Goal: Task Accomplishment & Management: Use online tool/utility

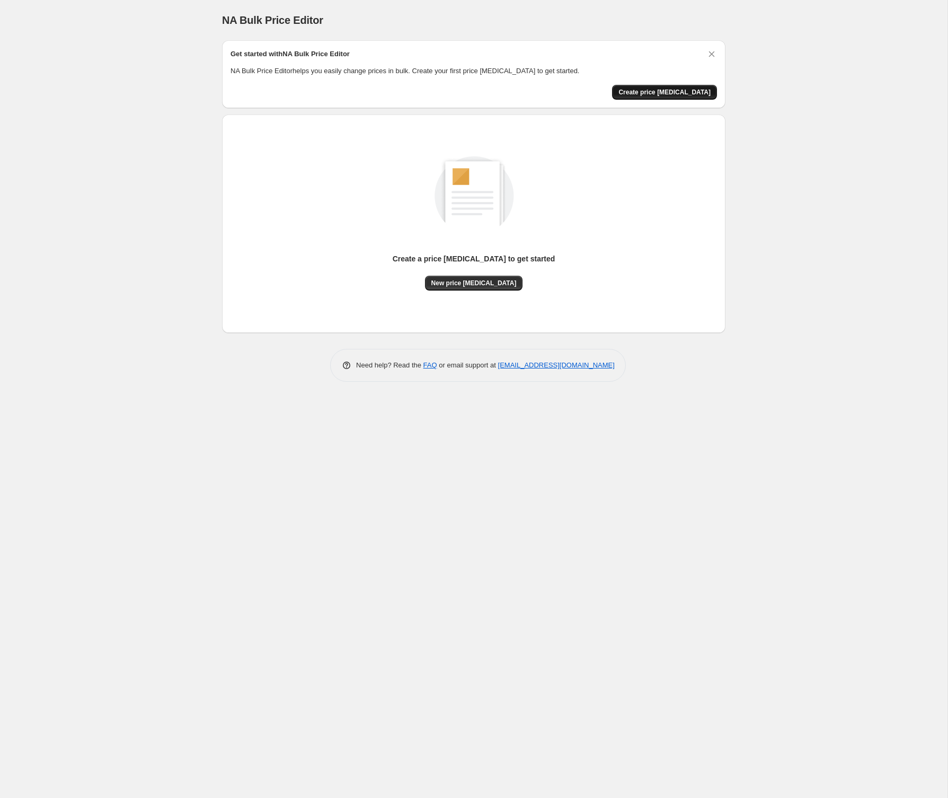
click at [678, 92] on span "Create price change job" at bounding box center [665, 92] width 92 height 8
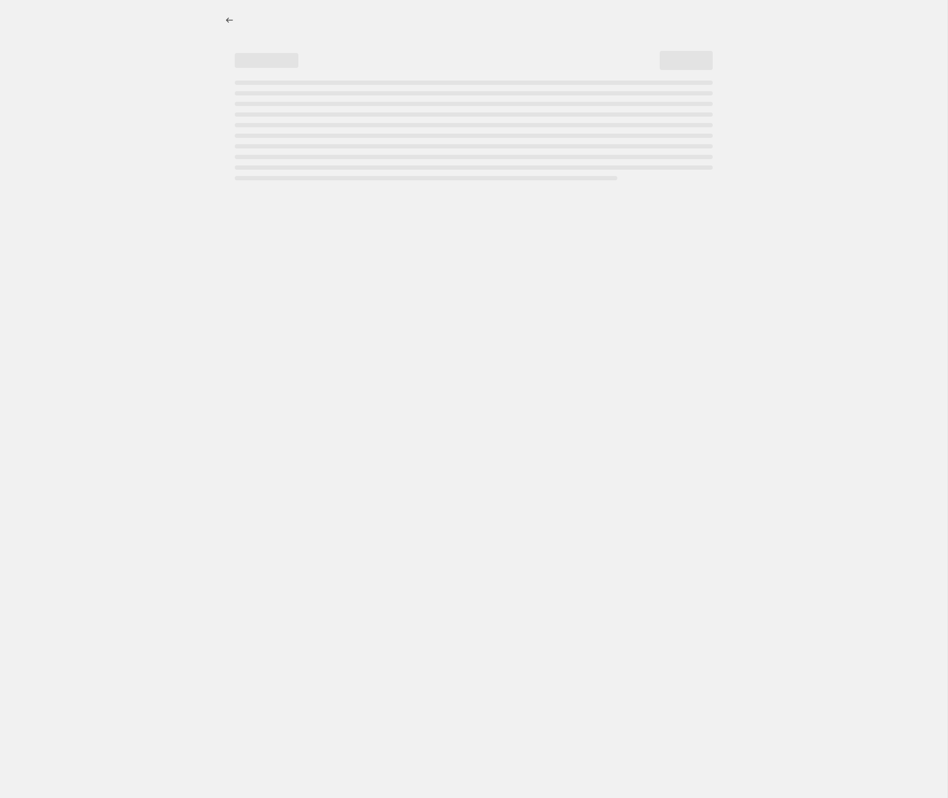
select select "percentage"
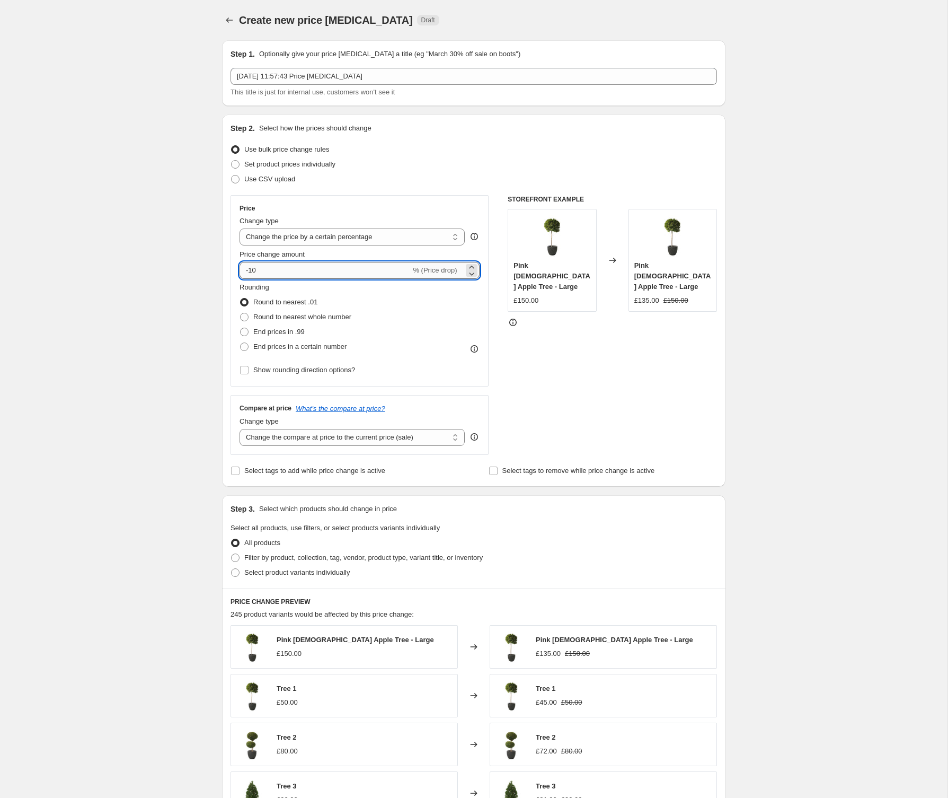
click at [281, 271] on input "-10" at bounding box center [325, 270] width 171 height 17
type input "10"
click at [291, 445] on select "Change the compare at price to the current price (sale) Change the compare at p…" at bounding box center [352, 437] width 225 height 17
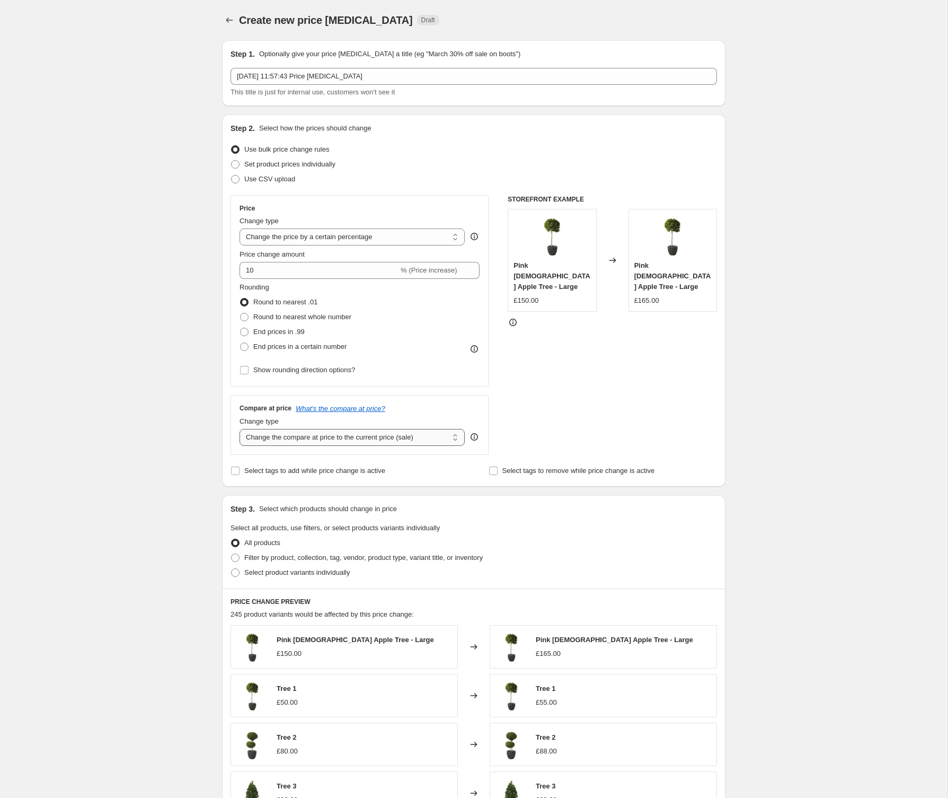
select select "no_change"
click at [240, 429] on select "Change the compare at price to the current price (sale) Change the compare at p…" at bounding box center [352, 437] width 225 height 17
click at [253, 270] on input "10" at bounding box center [319, 270] width 159 height 17
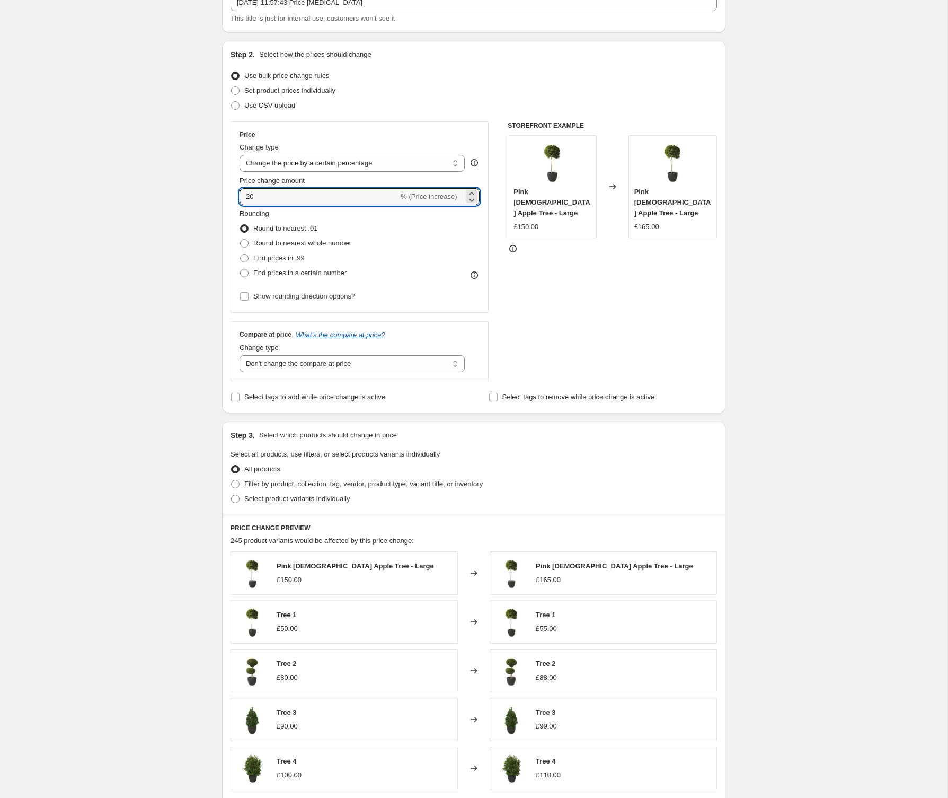
scroll to position [262, 0]
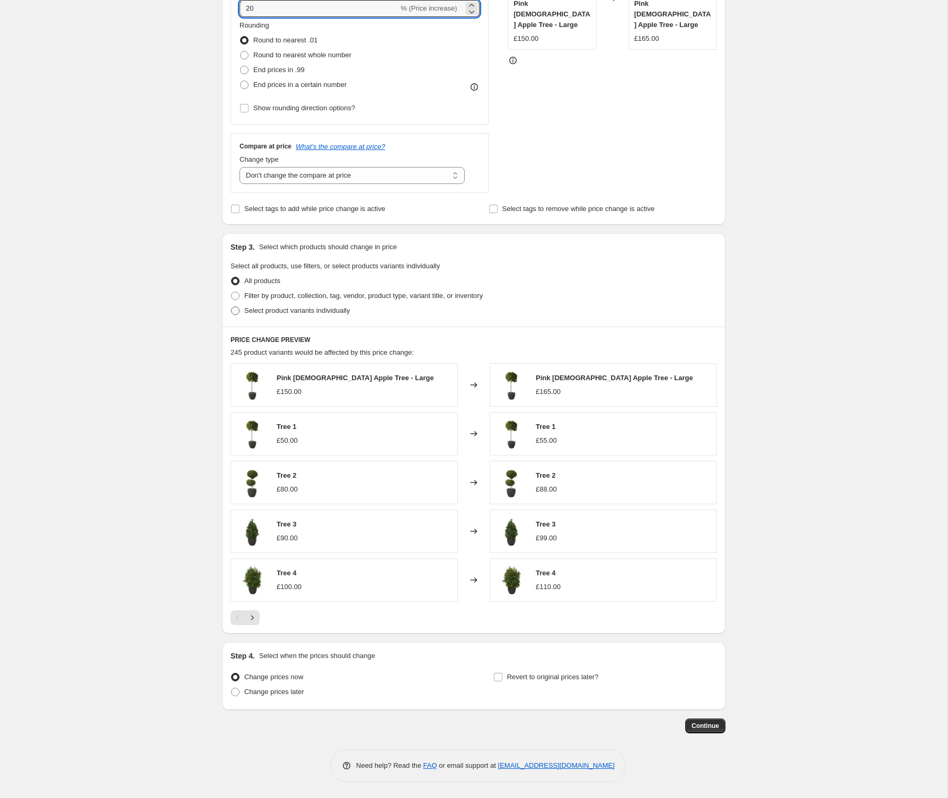
type input "20"
click at [237, 310] on span at bounding box center [235, 310] width 8 height 8
click at [232, 307] on input "Select product variants individually" at bounding box center [231, 306] width 1 height 1
radio input "true"
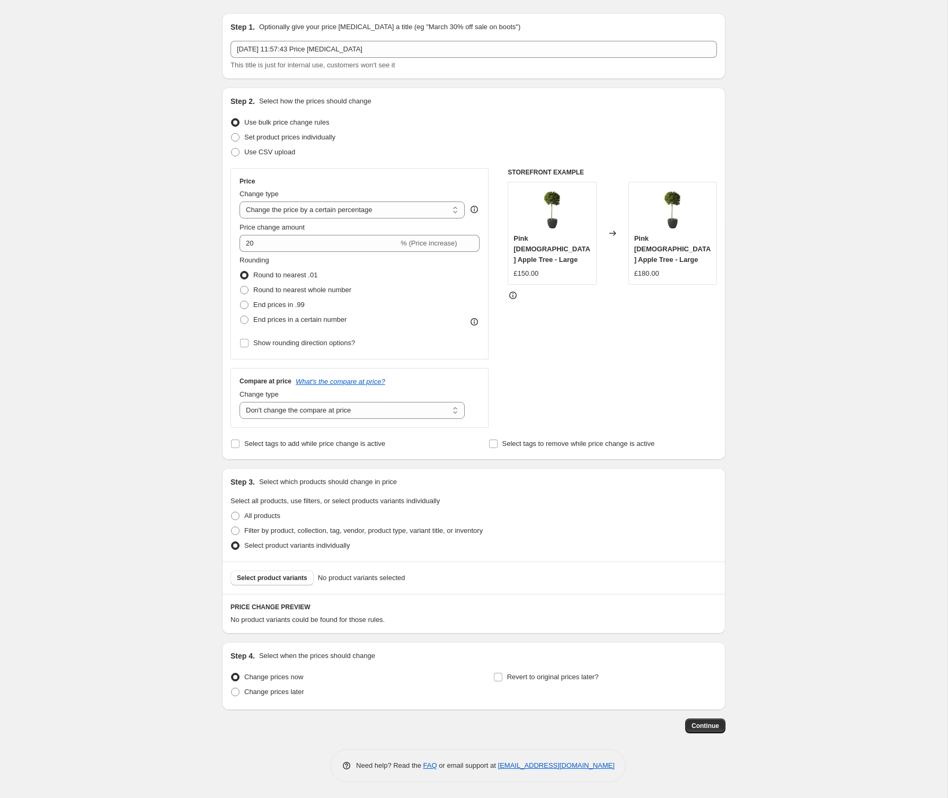
scroll to position [27, 0]
click at [272, 578] on span "Select product variants" at bounding box center [272, 578] width 70 height 8
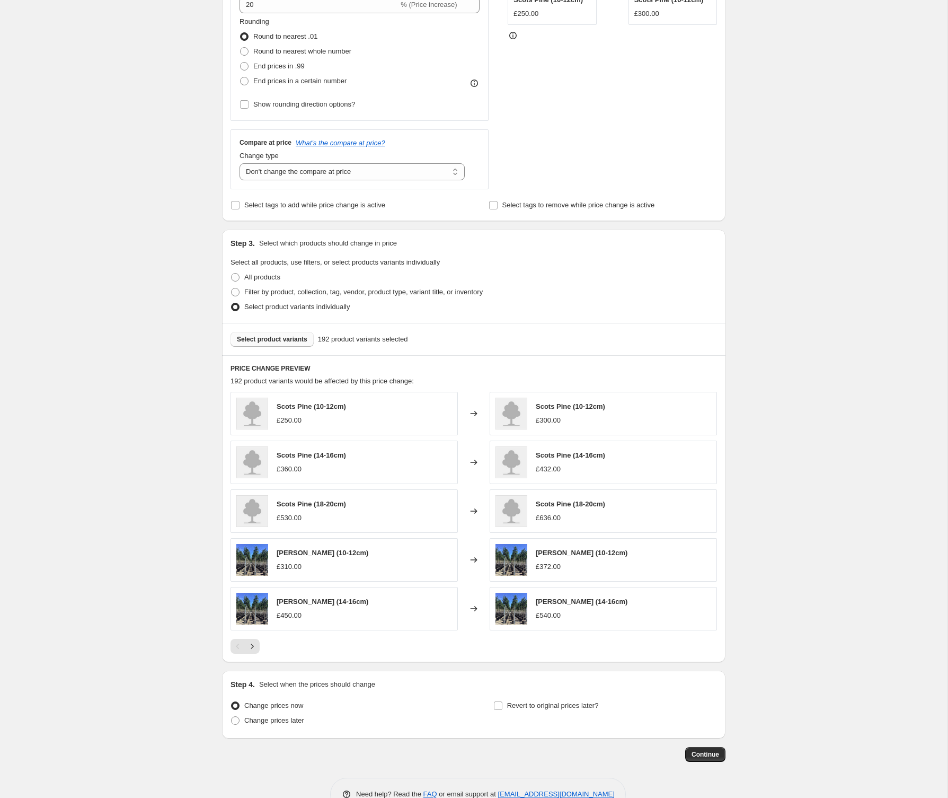
scroll to position [294, 0]
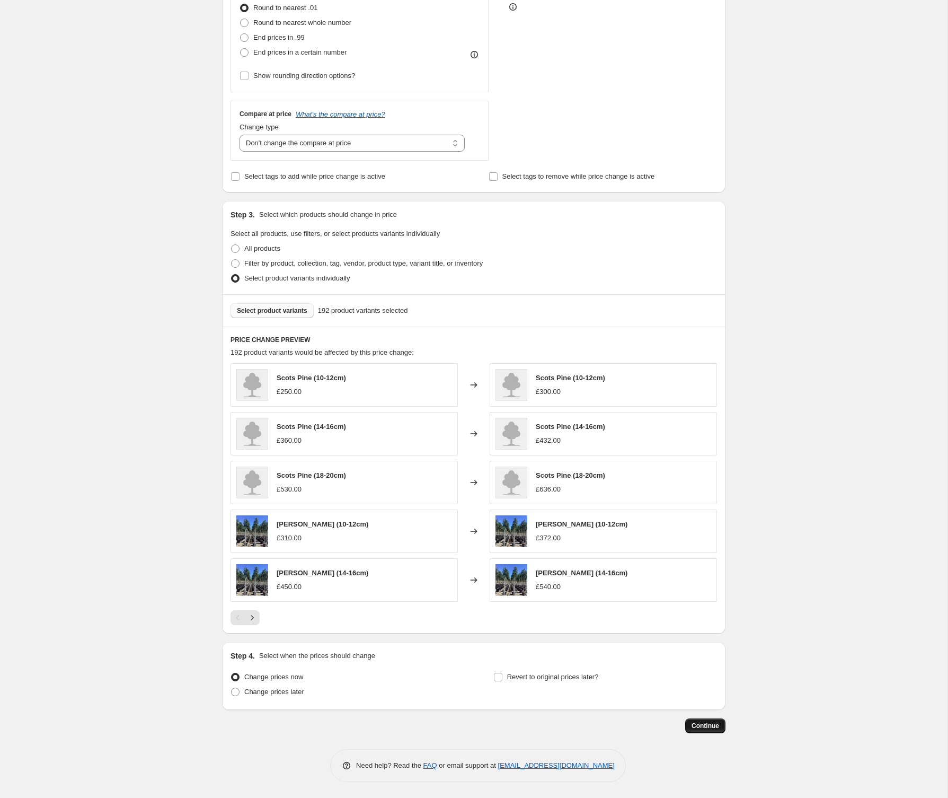
click at [703, 728] on span "Continue" at bounding box center [706, 725] width 28 height 8
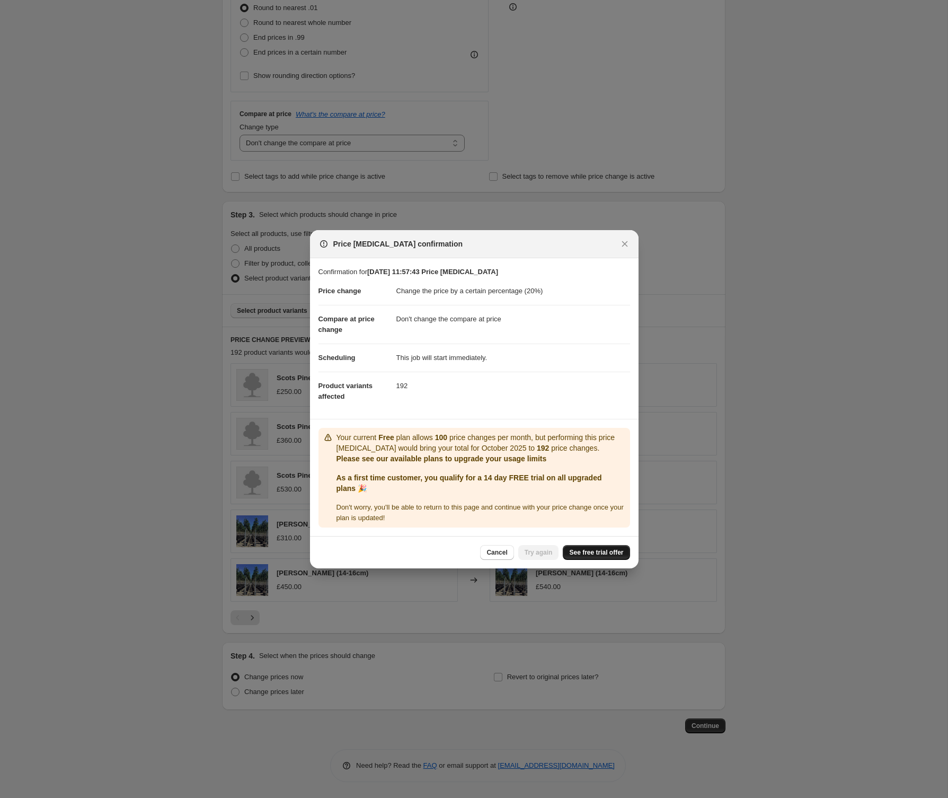
click at [595, 553] on span "See free trial offer" at bounding box center [596, 552] width 54 height 8
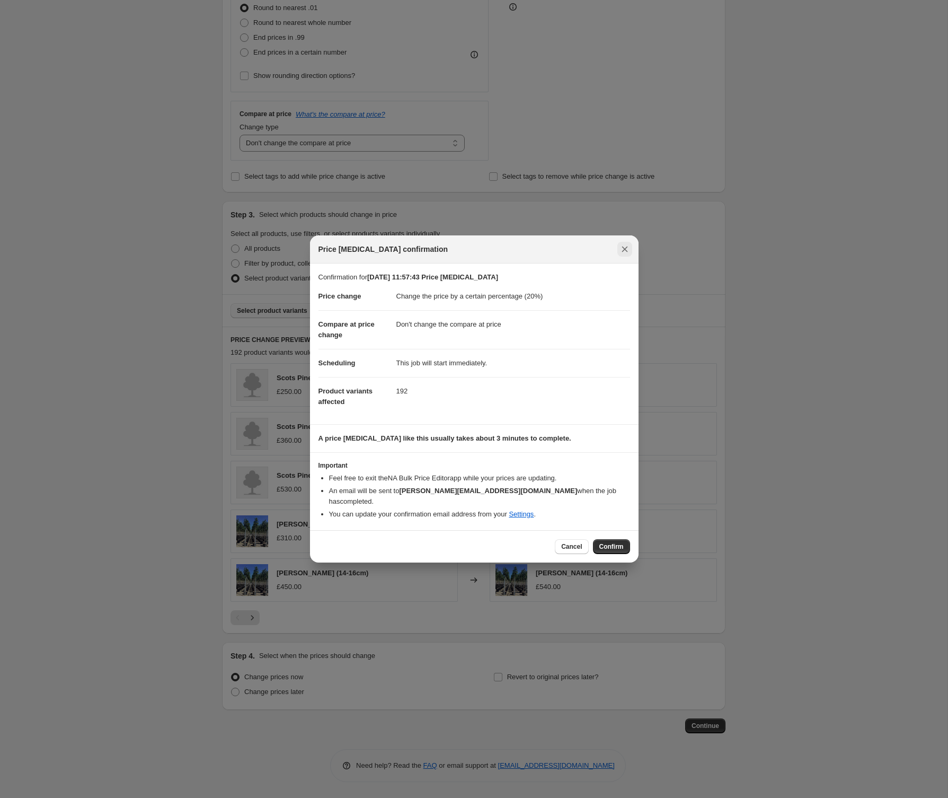
click at [624, 254] on icon "Close" at bounding box center [625, 249] width 11 height 11
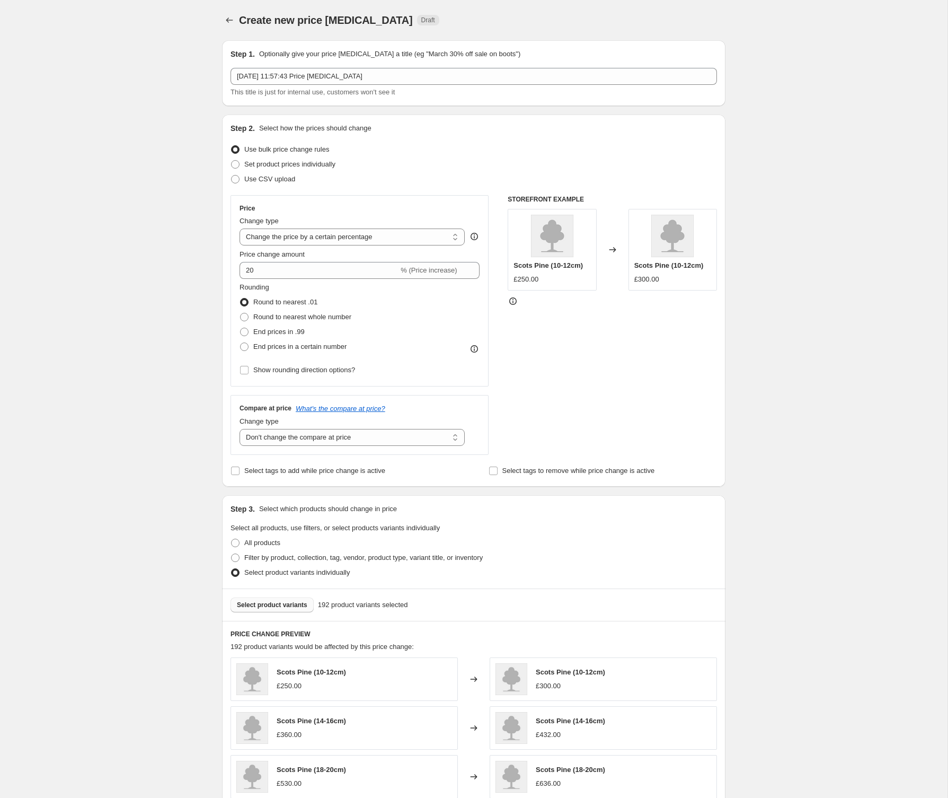
scroll to position [294, 0]
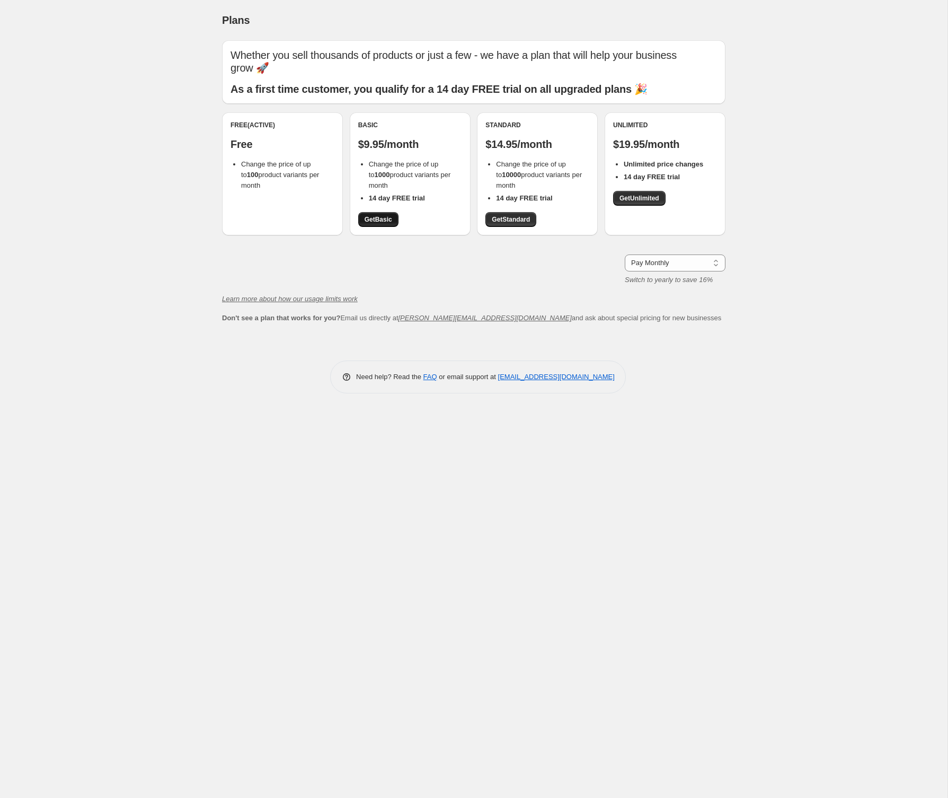
click at [379, 221] on span "Get Basic" at bounding box center [379, 219] width 28 height 8
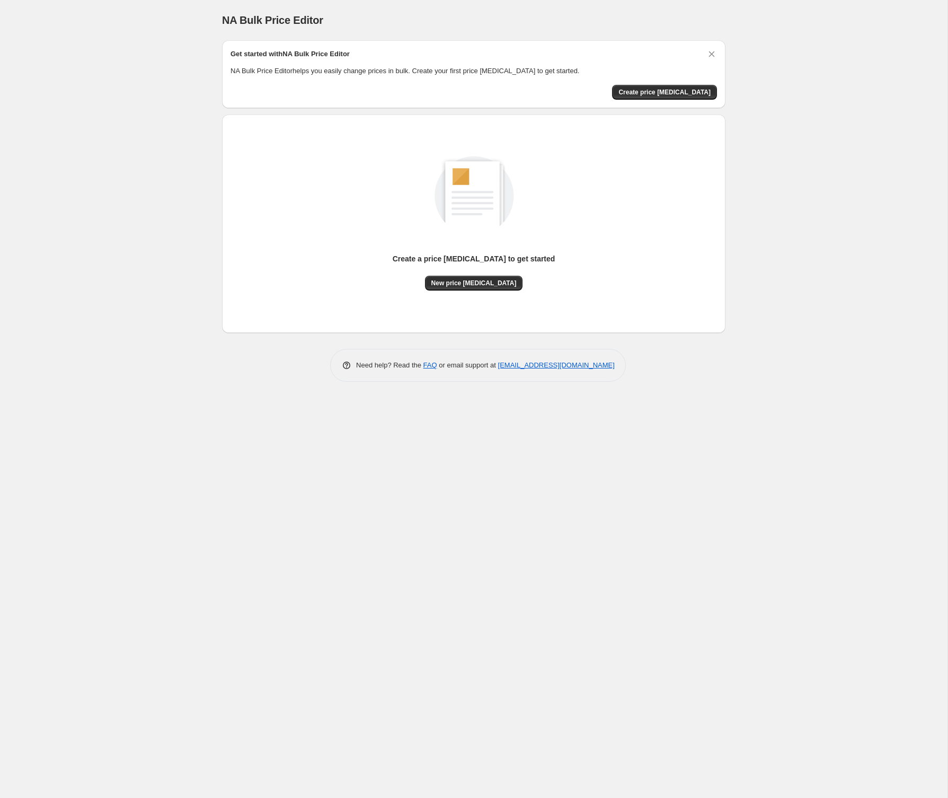
click at [821, 114] on div "NA Bulk Price Editor. This page is ready NA Bulk Price Editor Get started with …" at bounding box center [474, 399] width 948 height 798
click at [814, 103] on div "NA Bulk Price Editor. This page is ready NA Bulk Price Editor Get started with …" at bounding box center [474, 399] width 948 height 798
click at [654, 89] on span "Create price [MEDICAL_DATA]" at bounding box center [665, 92] width 92 height 8
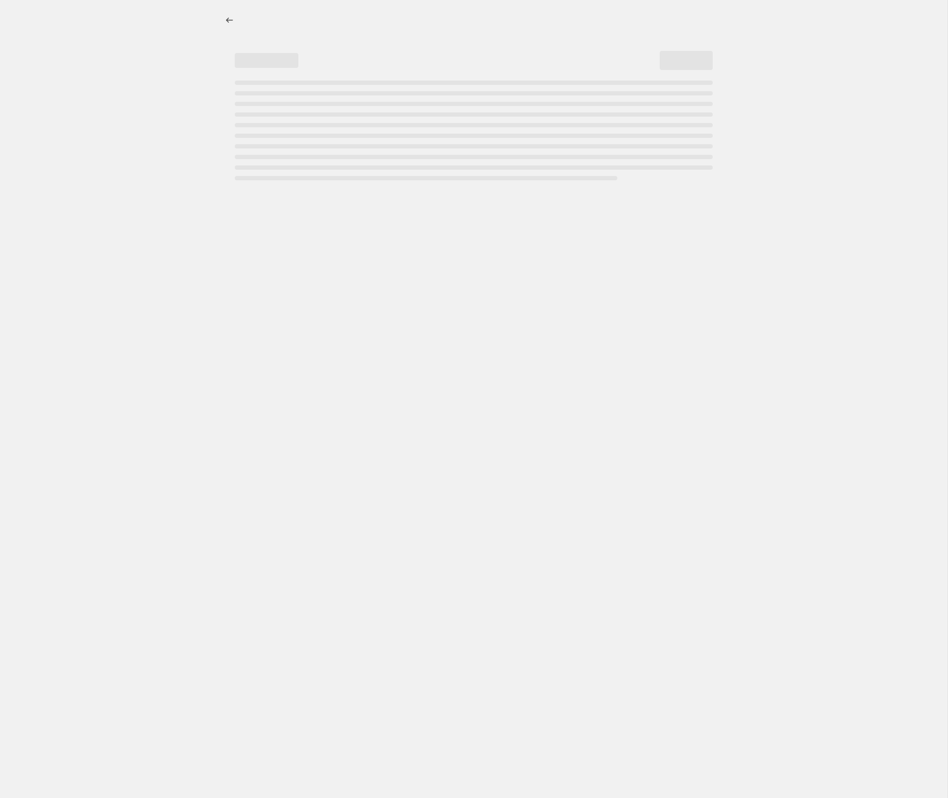
select select "percentage"
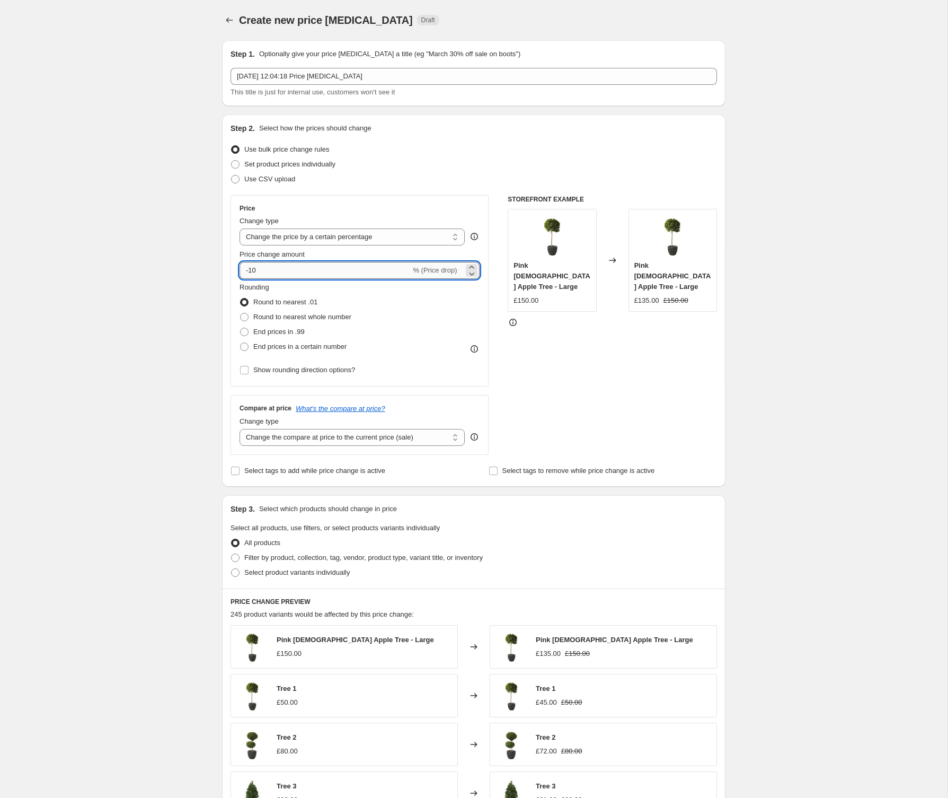
click at [286, 264] on input "-10" at bounding box center [325, 270] width 171 height 17
type input "20"
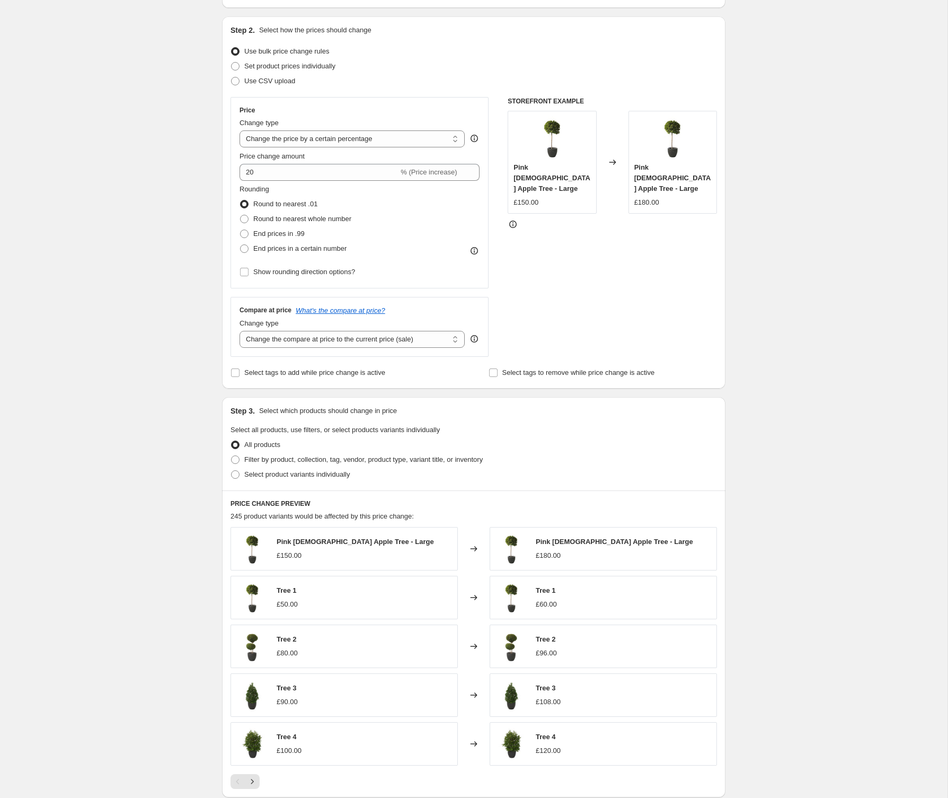
scroll to position [99, 0]
click at [256, 339] on select "Change the compare at price to the current price (sale) Change the compare at p…" at bounding box center [352, 338] width 225 height 17
select select "no_change"
click at [240, 330] on select "Change the compare at price to the current price (sale) Change the compare at p…" at bounding box center [352, 338] width 225 height 17
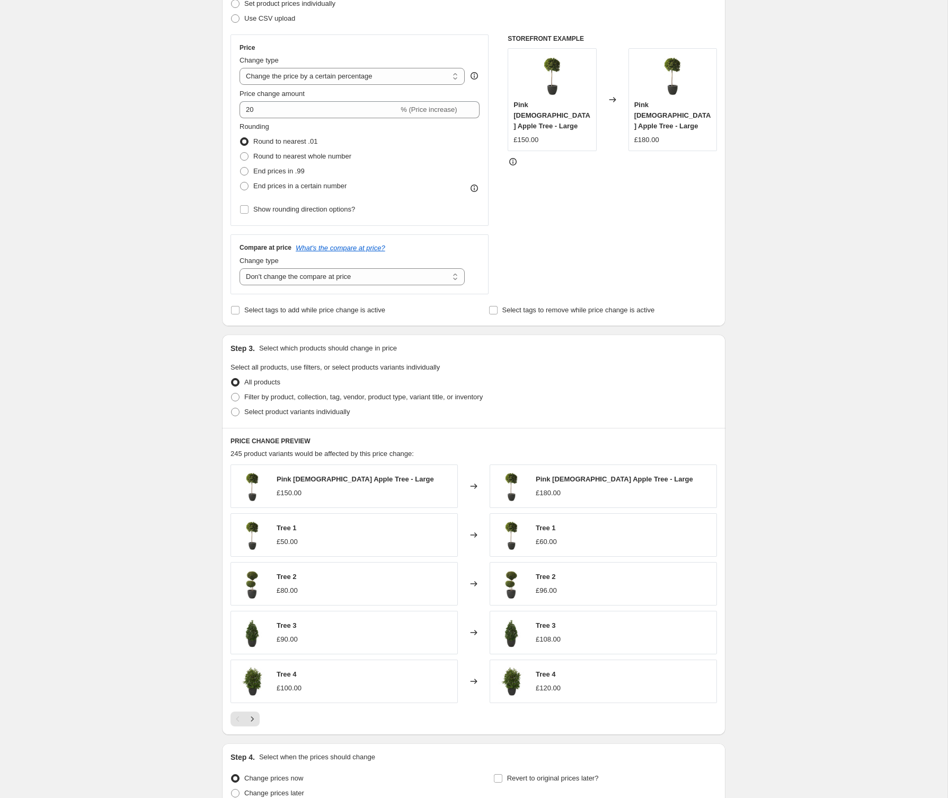
scroll to position [231, 0]
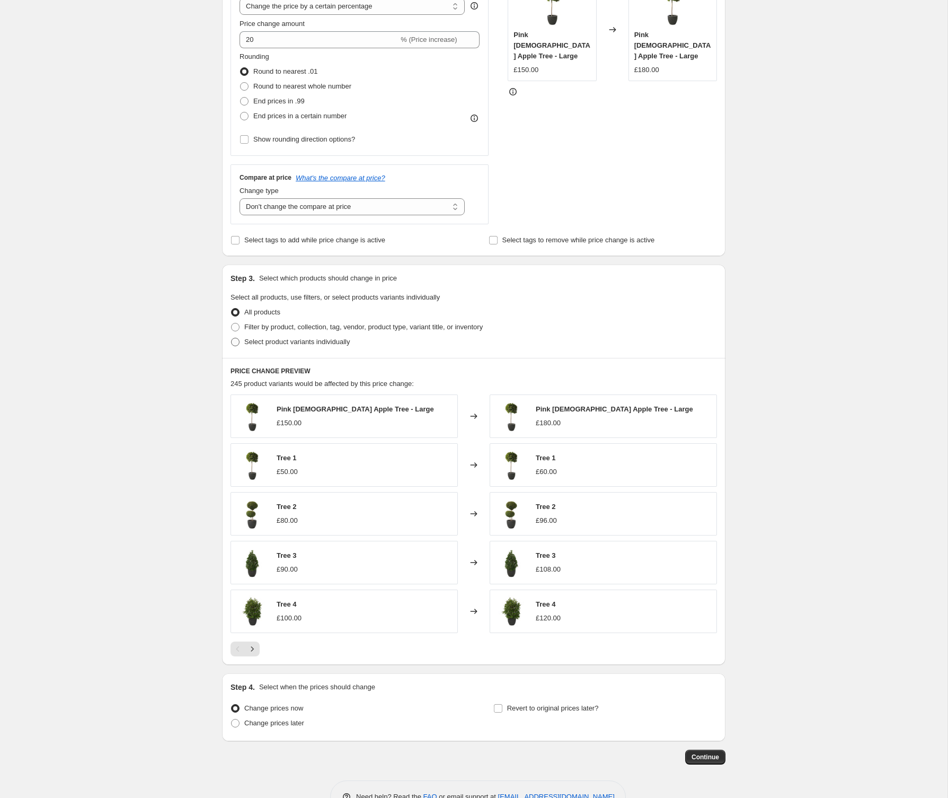
click at [236, 346] on span at bounding box center [236, 342] width 10 height 10
click at [232, 338] on input "Select product variants individually" at bounding box center [231, 338] width 1 height 1
radio input "true"
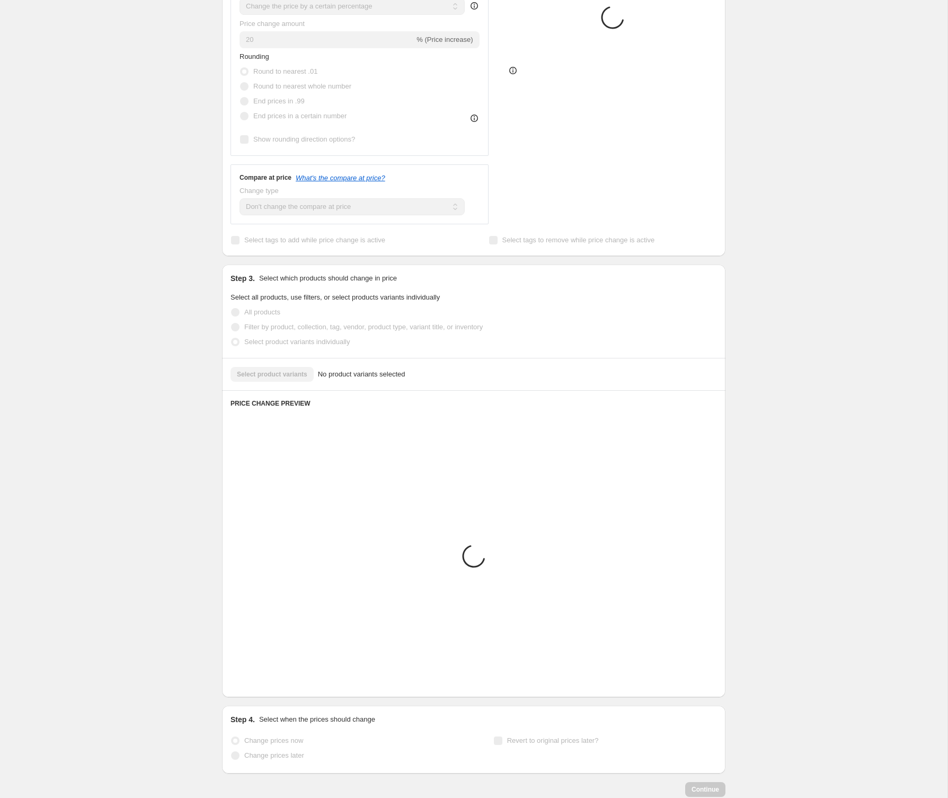
scroll to position [27, 0]
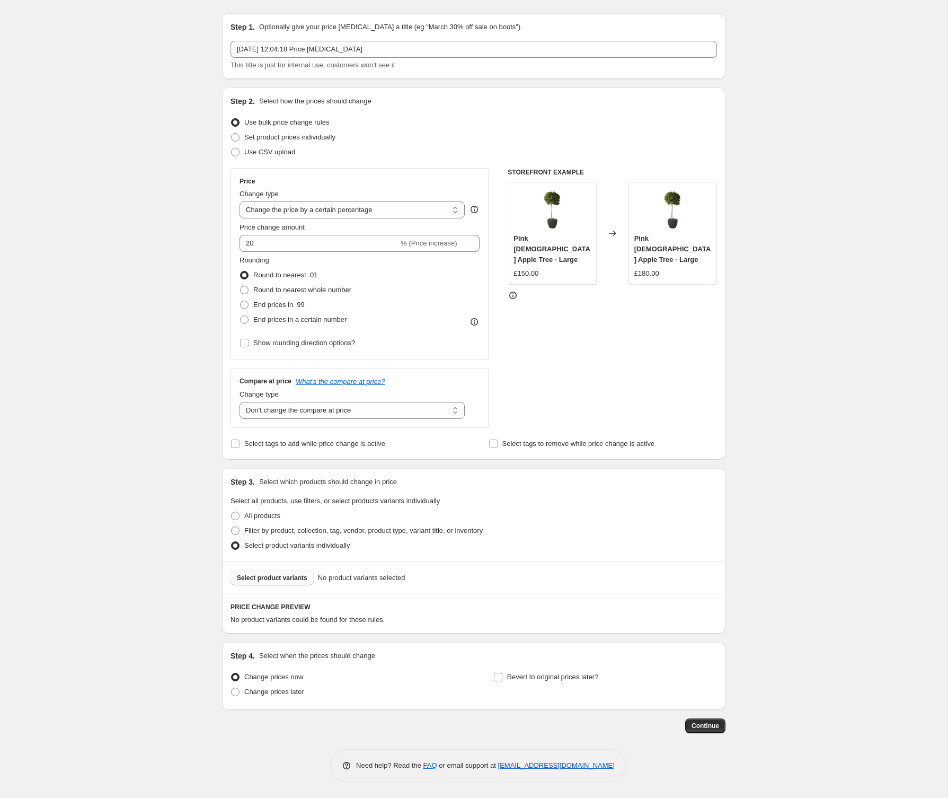
click at [287, 577] on span "Select product variants" at bounding box center [272, 578] width 70 height 8
click at [235, 517] on span at bounding box center [235, 515] width 8 height 8
click at [232, 512] on input "All products" at bounding box center [231, 511] width 1 height 1
radio input "true"
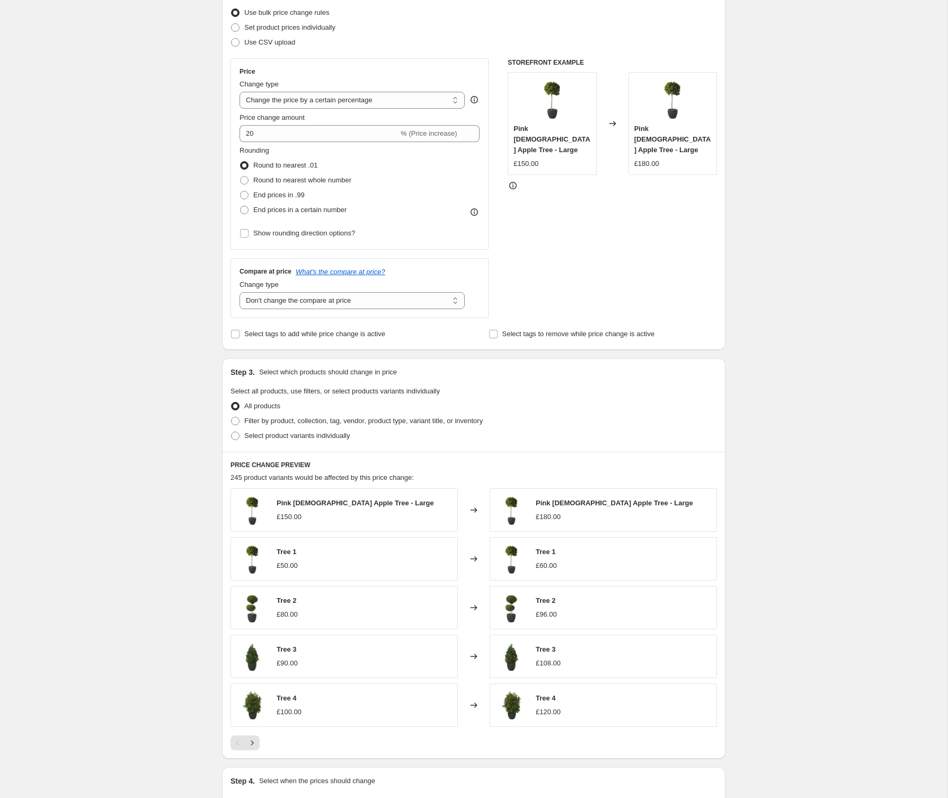
scroll to position [262, 0]
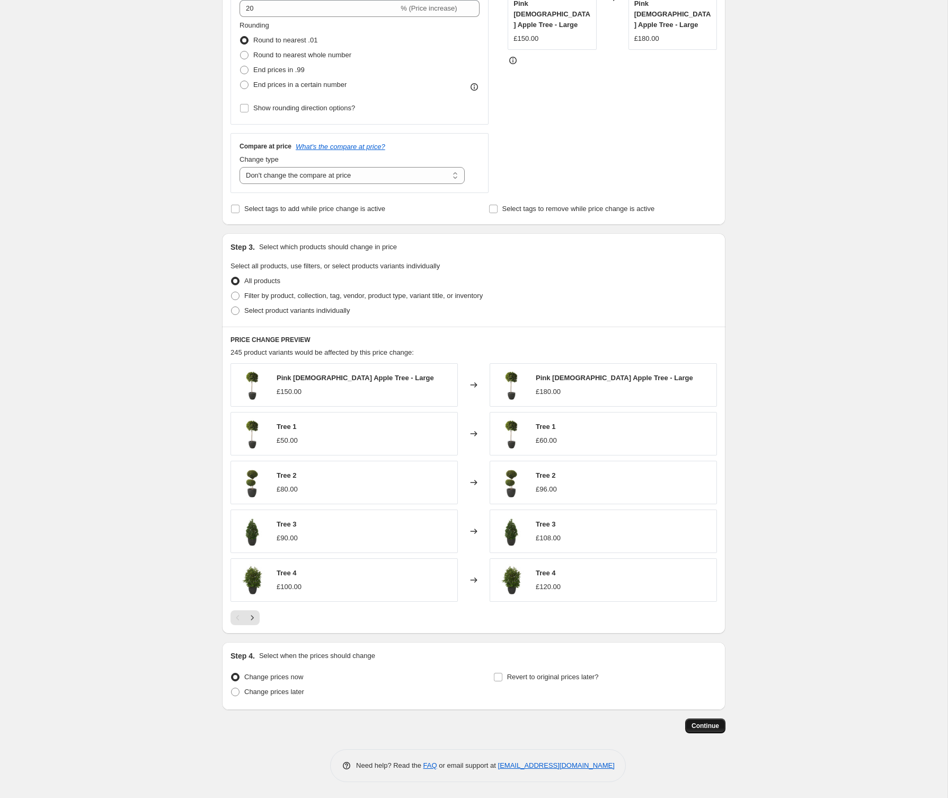
click at [710, 727] on span "Continue" at bounding box center [706, 725] width 28 height 8
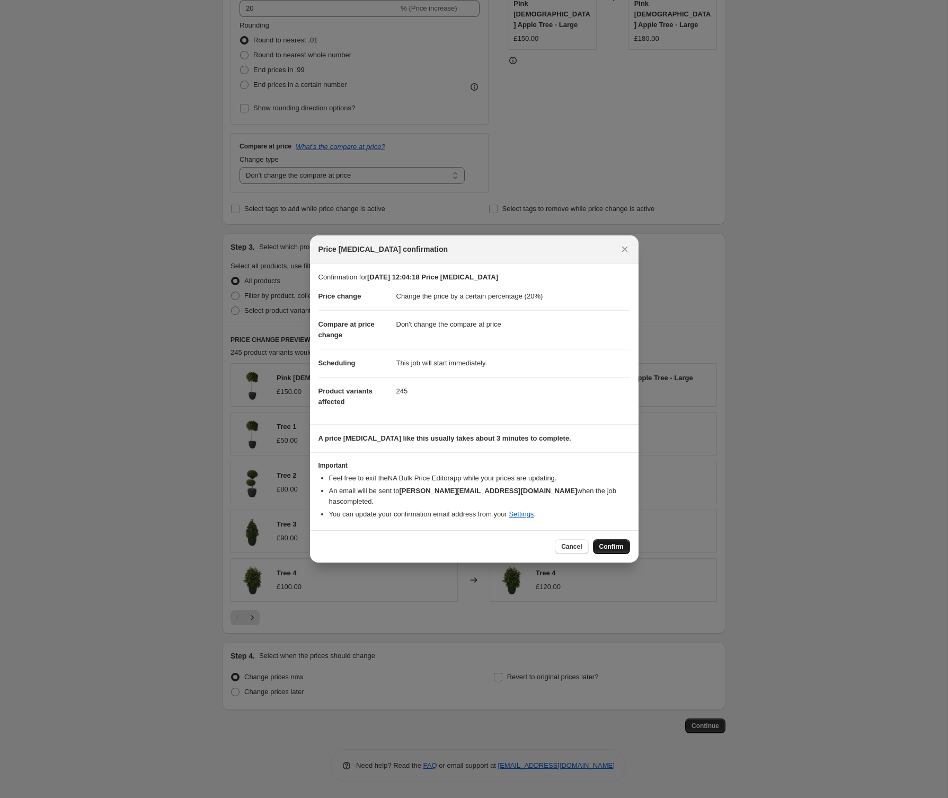
click at [620, 544] on span "Confirm" at bounding box center [611, 546] width 24 height 8
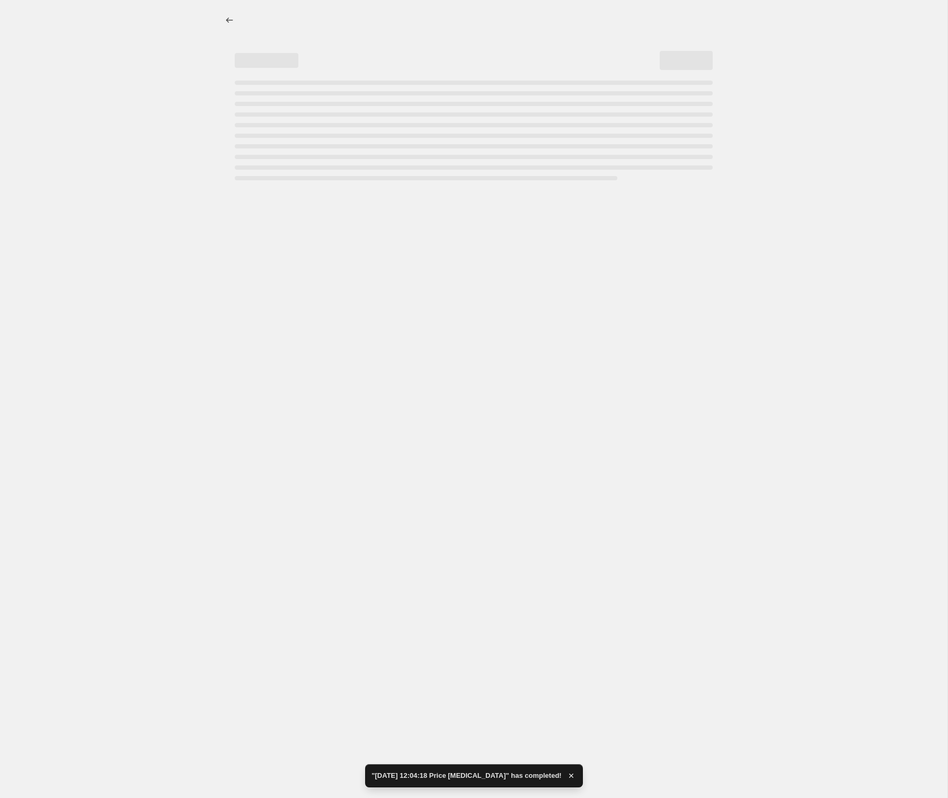
select select "percentage"
select select "no_change"
